Goal: Transaction & Acquisition: Book appointment/travel/reservation

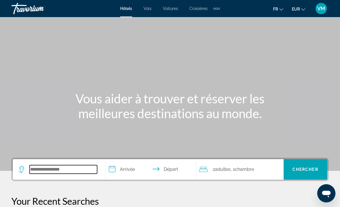
click at [80, 167] on input "Search hotel destination" at bounding box center [63, 169] width 67 height 9
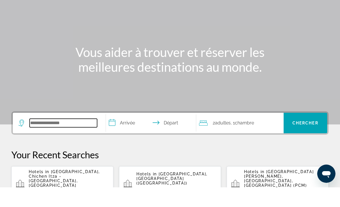
scroll to position [120, 0]
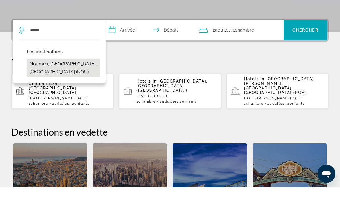
click at [37, 78] on button "Noumea, [GEOGRAPHIC_DATA], [GEOGRAPHIC_DATA] (NOU)" at bounding box center [63, 87] width 73 height 19
type input "**********"
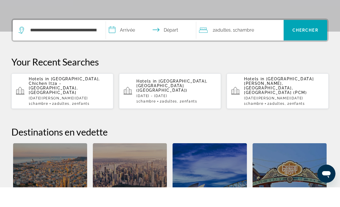
click at [127, 40] on input "**********" at bounding box center [152, 51] width 92 height 22
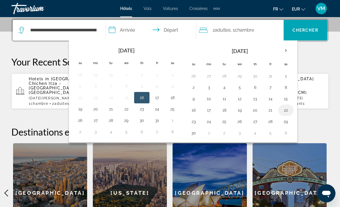
click at [285, 110] on button "22" at bounding box center [285, 110] width 9 height 8
click at [194, 135] on button "30" at bounding box center [193, 133] width 9 height 8
type input "**********"
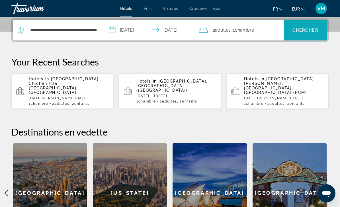
click at [308, 32] on span "Chercher" at bounding box center [305, 30] width 26 height 5
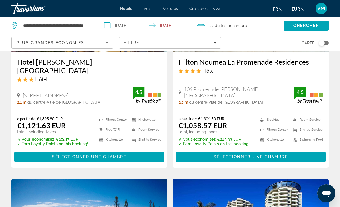
scroll to position [111, 0]
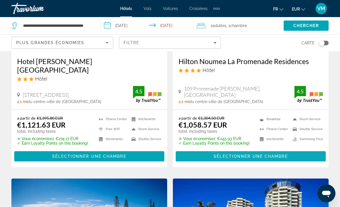
click at [262, 154] on span "Sélectionner une chambre" at bounding box center [250, 156] width 74 height 5
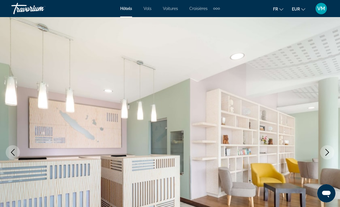
click at [328, 152] on icon "Next image" at bounding box center [327, 152] width 4 height 7
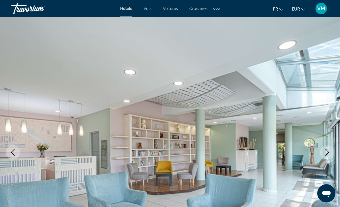
click at [325, 150] on icon "Next image" at bounding box center [327, 152] width 7 height 7
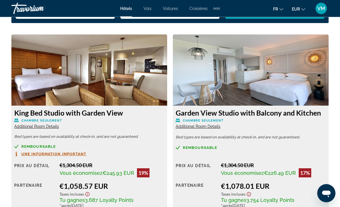
scroll to position [871, 0]
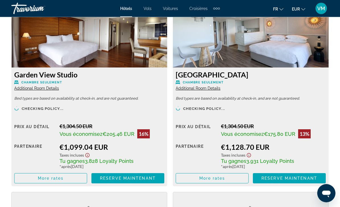
scroll to position [1109, 0]
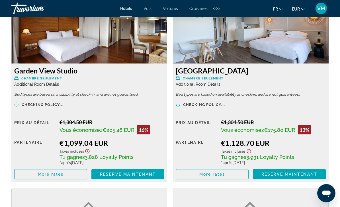
click at [24, 84] on span "Additional Room Details" at bounding box center [36, 84] width 45 height 5
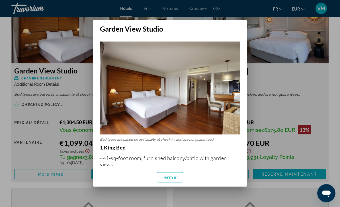
scroll to position [0, 0]
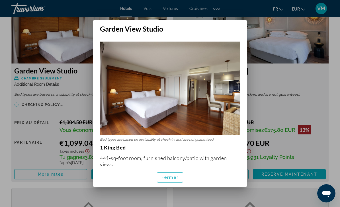
click at [19, 109] on div at bounding box center [170, 103] width 340 height 207
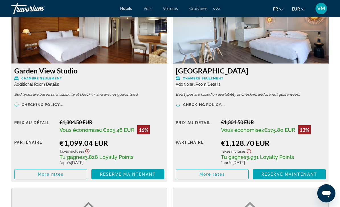
scroll to position [1109, 0]
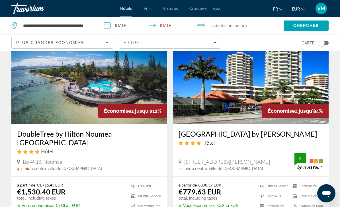
scroll to position [256, 0]
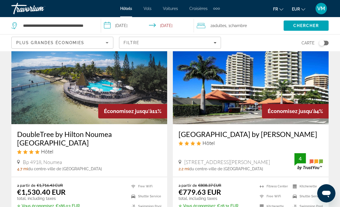
click at [323, 85] on img "Main content" at bounding box center [251, 78] width 156 height 91
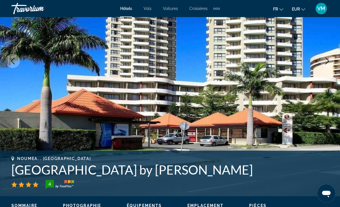
scroll to position [92, 0]
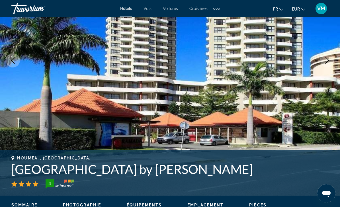
click at [332, 58] on button "Next image" at bounding box center [327, 60] width 14 height 14
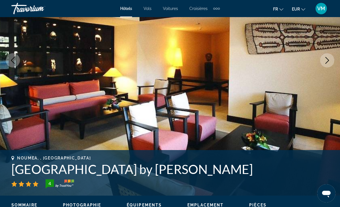
click at [328, 61] on icon "Next image" at bounding box center [327, 60] width 4 height 7
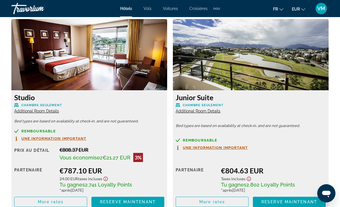
scroll to position [886, 0]
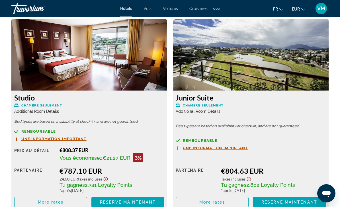
click at [32, 112] on span "Additional Room Details" at bounding box center [36, 111] width 45 height 5
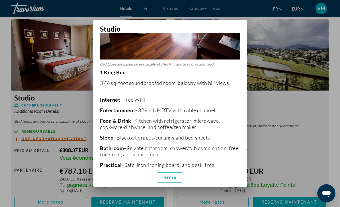
scroll to position [79, 0]
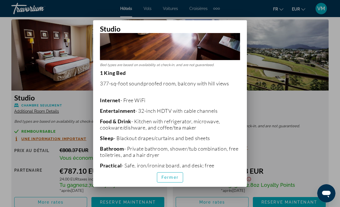
click at [275, 116] on div at bounding box center [170, 103] width 340 height 207
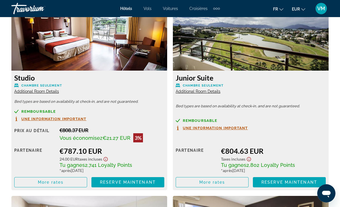
scroll to position [906, 0]
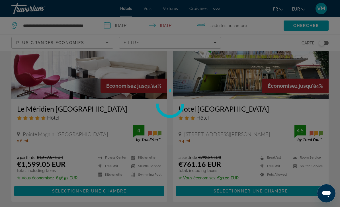
scroll to position [484, 0]
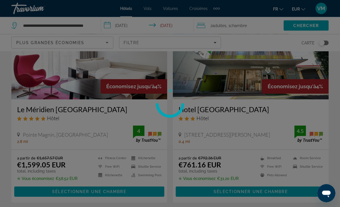
click at [39, 75] on div at bounding box center [170, 103] width 340 height 207
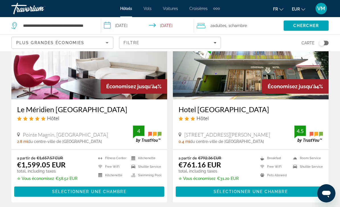
click at [43, 69] on img "Main content" at bounding box center [89, 53] width 156 height 91
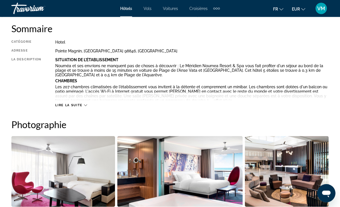
scroll to position [279, 0]
